Goal: Task Accomplishment & Management: Use online tool/utility

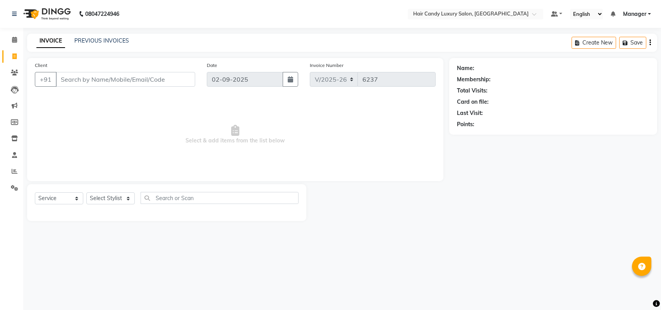
select select "6645"
select select "service"
select select "52597"
click at [86, 192] on select "Select Stylist Aman ANKIT MANAGER [PERSON_NAME] [PERSON_NAME] Danish [PERSON_NA…" at bounding box center [110, 198] width 48 height 12
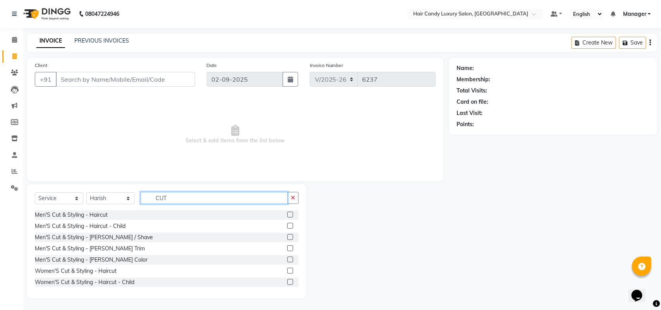
type input "CUT"
click at [287, 212] on label at bounding box center [290, 215] width 6 height 6
click at [287, 213] on input "checkbox" at bounding box center [289, 215] width 5 height 5
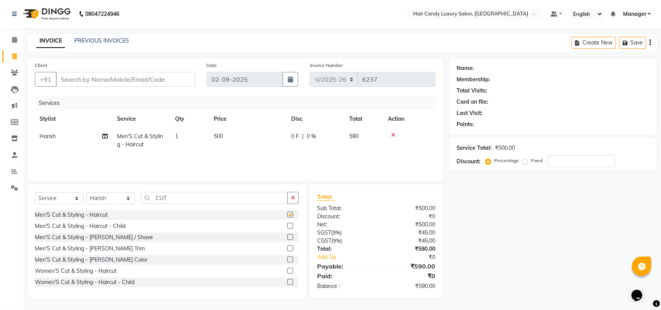
click at [235, 141] on td "500" at bounding box center [247, 141] width 77 height 26
checkbox input "false"
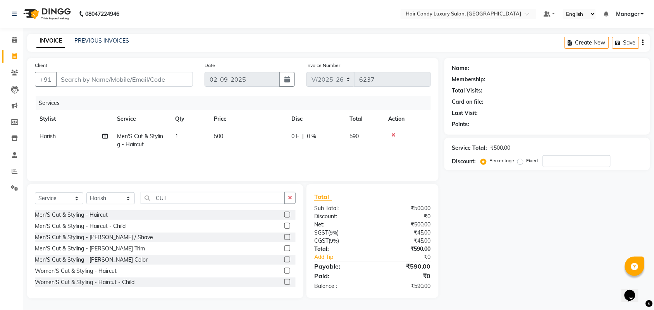
select select "52597"
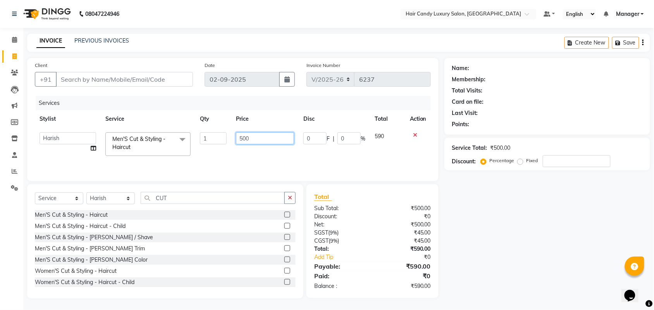
drag, startPoint x: 235, startPoint y: 141, endPoint x: 0, endPoint y: 101, distance: 237.9
click at [122, 140] on tr "Aman ANKIT MANAGER [PERSON_NAME] [PERSON_NAME] Danish [PERSON_NAME] [PERSON_NAM…" at bounding box center [233, 144] width 396 height 33
type input "700"
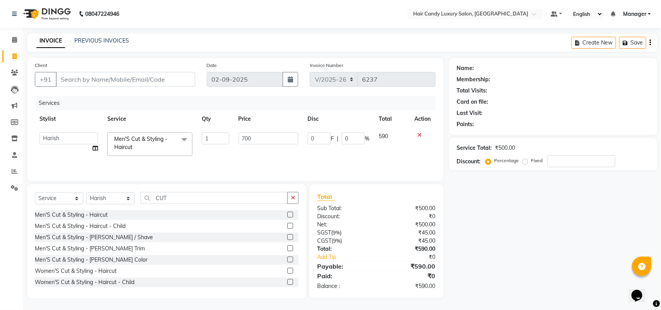
click at [180, 121] on tr "Stylist Service Qty Price Disc Total Action" at bounding box center [235, 118] width 401 height 17
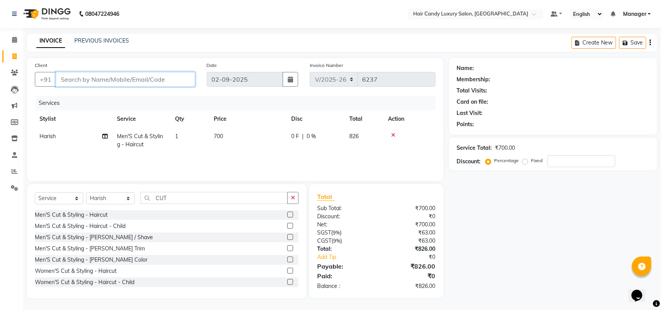
click at [161, 73] on input "Client" at bounding box center [125, 79] width 139 height 15
type input "M"
type input "0"
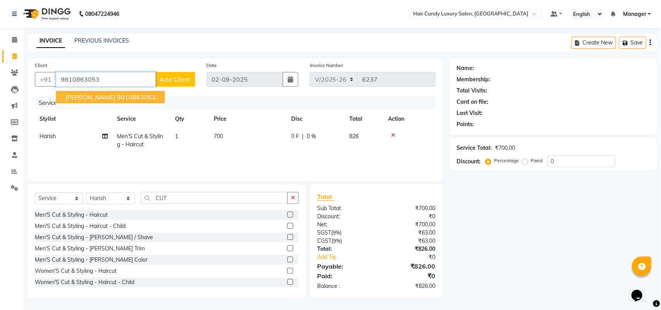
type input "9810863053"
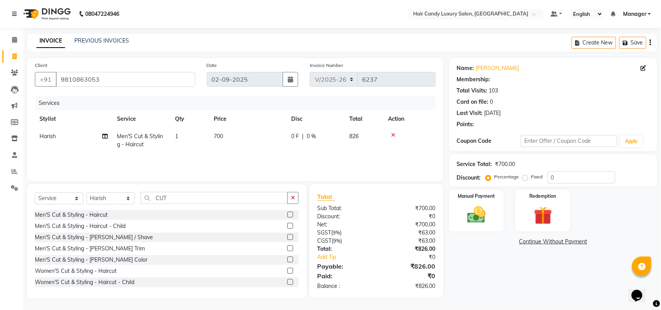
select select "2: Object"
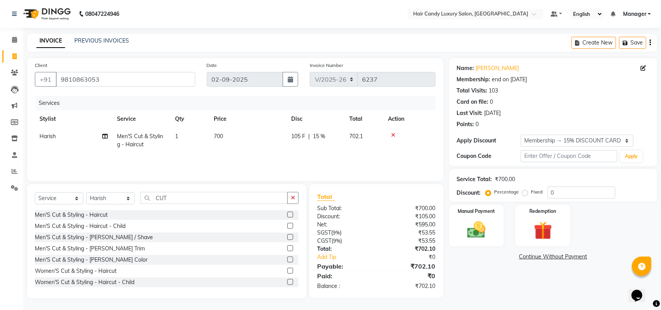
type input "15"
click at [587, 142] on select "Select Membership → 15% DISCOUNT CARD Loyalty → Loyalty level 1 → All Customers" at bounding box center [577, 141] width 112 height 12
select select "0:"
click at [521, 135] on select "Select Membership → 15% DISCOUNT CARD Loyalty → Loyalty level 1 → All Customers" at bounding box center [577, 141] width 112 height 12
type input "0"
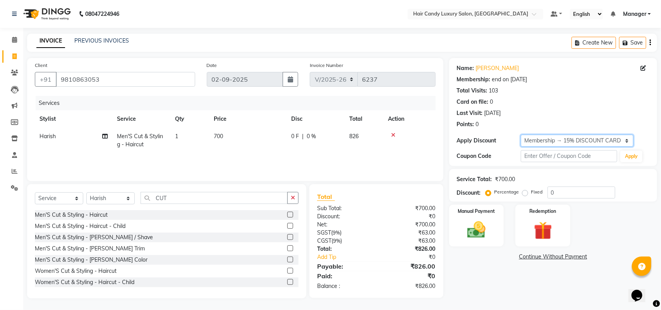
click at [530, 142] on select "Select Membership → 15% DISCOUNT CARD Loyalty → Loyalty level 1 → All Customers" at bounding box center [577, 141] width 112 height 12
select select "2: Object"
click at [521, 135] on select "Select Membership → 15% DISCOUNT CARD Loyalty → Loyalty level 1 → All Customers" at bounding box center [577, 141] width 112 height 12
type input "15"
drag, startPoint x: 556, startPoint y: 138, endPoint x: 551, endPoint y: 146, distance: 8.7
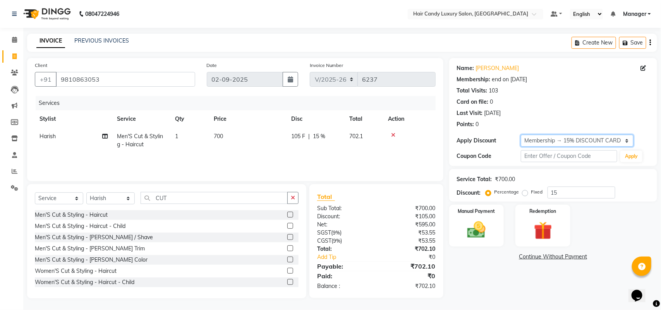
click at [556, 138] on select "Select Membership → 15% DISCOUNT CARD Loyalty → Loyalty level 1 → All Customers" at bounding box center [577, 141] width 112 height 12
select select "0:"
click at [521, 135] on select "Select Membership → 15% DISCOUNT CARD Loyalty → Loyalty level 1 → All Customers" at bounding box center [577, 141] width 112 height 12
type input "0"
click at [600, 221] on div "Manual Payment Redemption" at bounding box center [553, 226] width 220 height 42
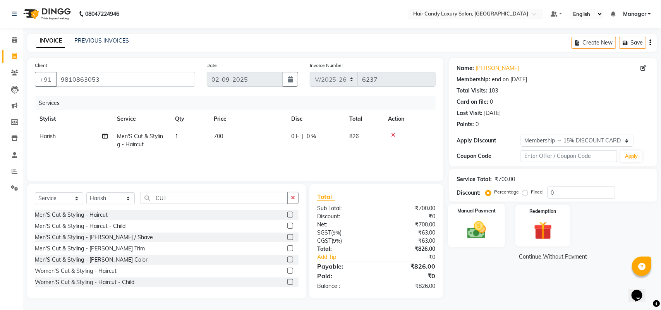
drag, startPoint x: 482, startPoint y: 222, endPoint x: 483, endPoint y: 215, distance: 7.0
click at [483, 221] on img at bounding box center [476, 230] width 31 height 22
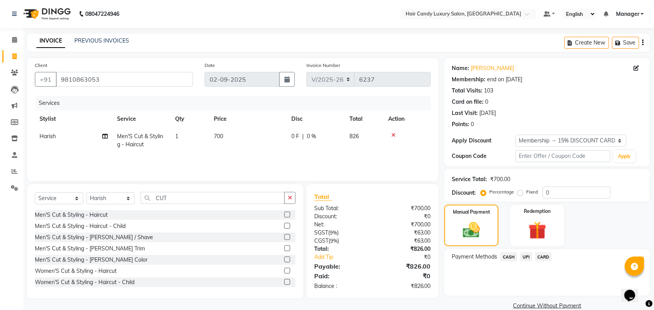
drag, startPoint x: 509, startPoint y: 257, endPoint x: 512, endPoint y: 260, distance: 4.4
click at [509, 256] on span "CASH" at bounding box center [508, 256] width 17 height 9
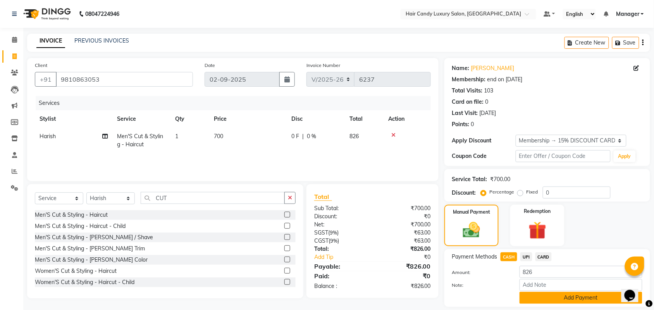
click at [535, 293] on button "Add Payment" at bounding box center [580, 298] width 123 height 12
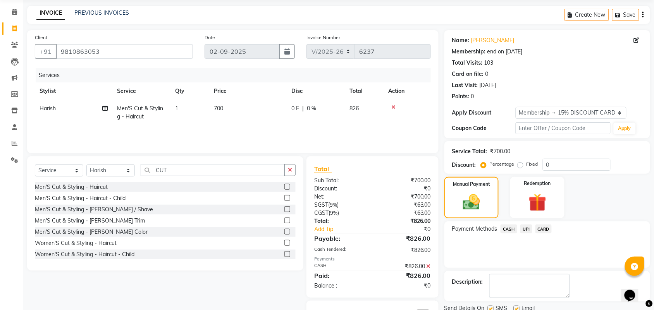
scroll to position [57, 0]
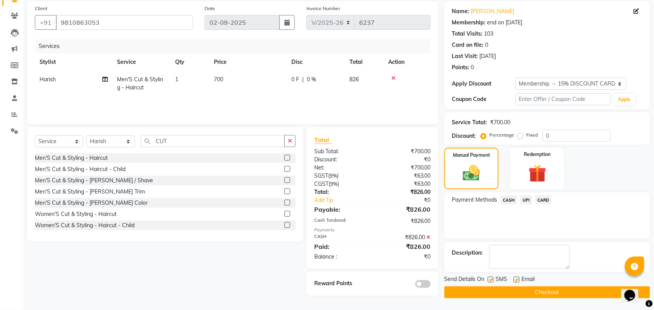
click at [493, 283] on div "SMS" at bounding box center [500, 280] width 26 height 10
click at [494, 289] on button "Checkout" at bounding box center [547, 293] width 206 height 12
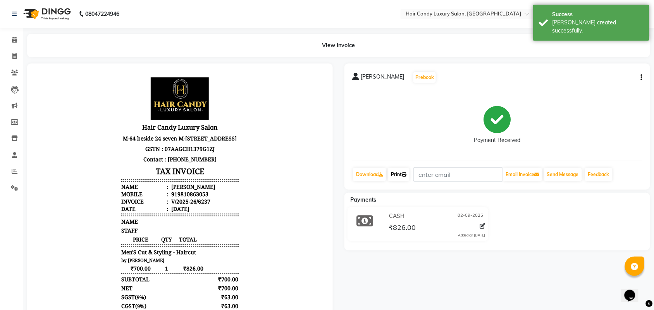
click at [401, 173] on link "Print" at bounding box center [399, 174] width 22 height 13
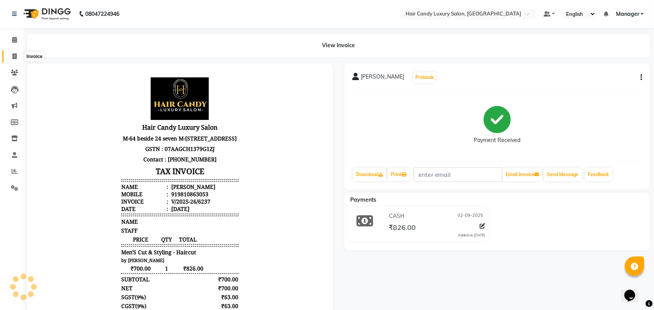
click at [14, 53] on icon at bounding box center [14, 56] width 4 height 6
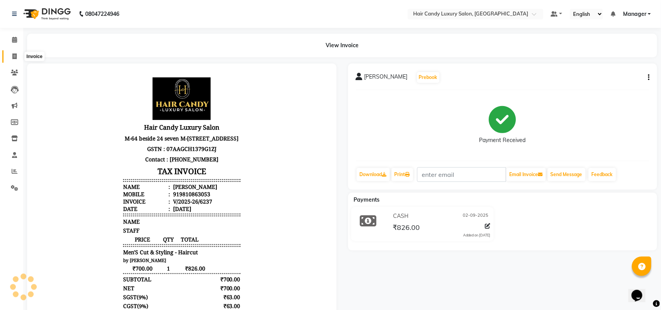
select select "service"
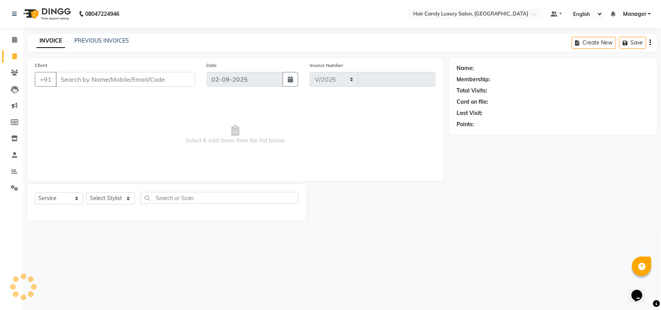
select select "6645"
type input "6238"
